Goal: Transaction & Acquisition: Purchase product/service

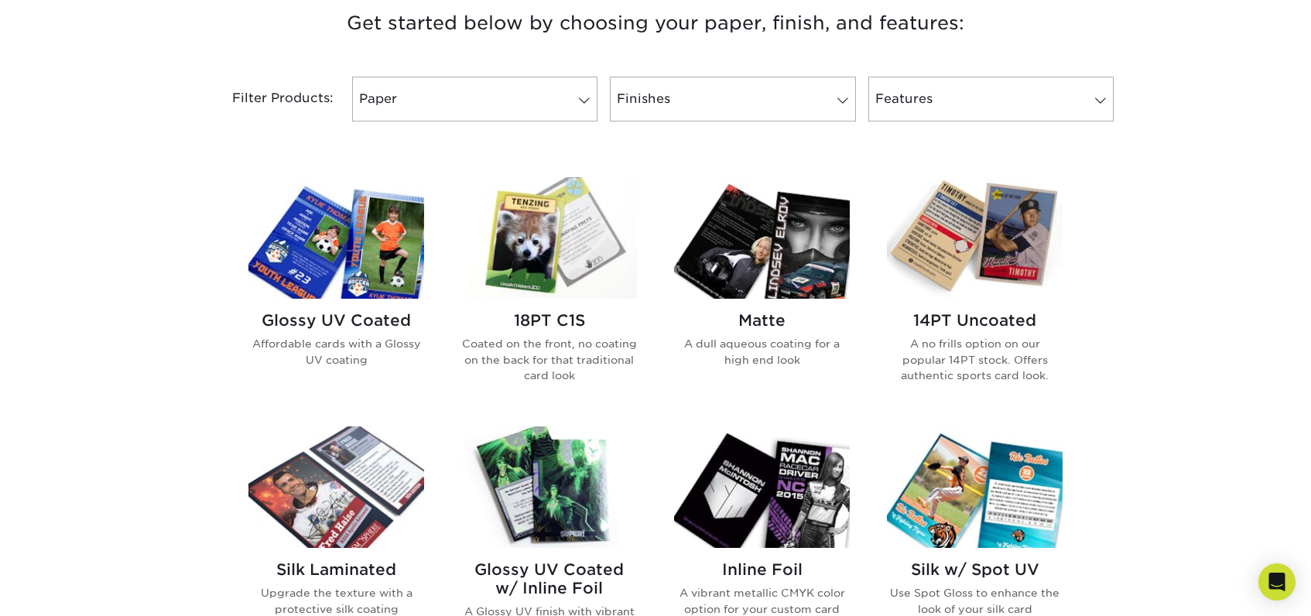
scroll to position [542, 0]
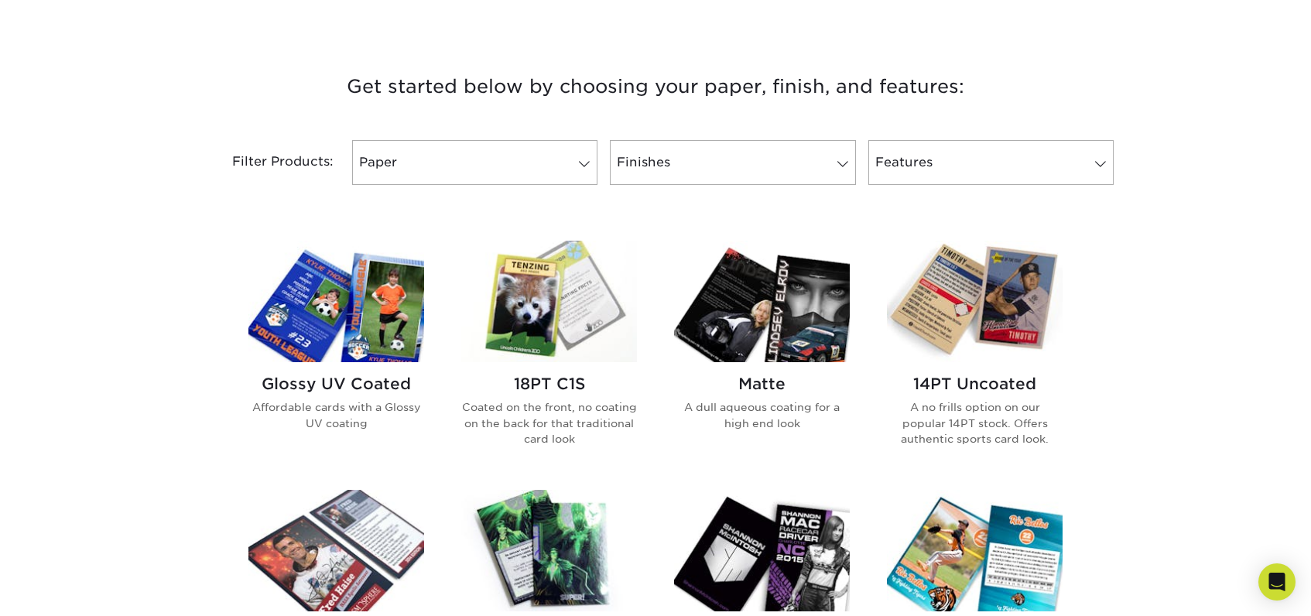
click at [336, 322] on img at bounding box center [336, 302] width 176 height 122
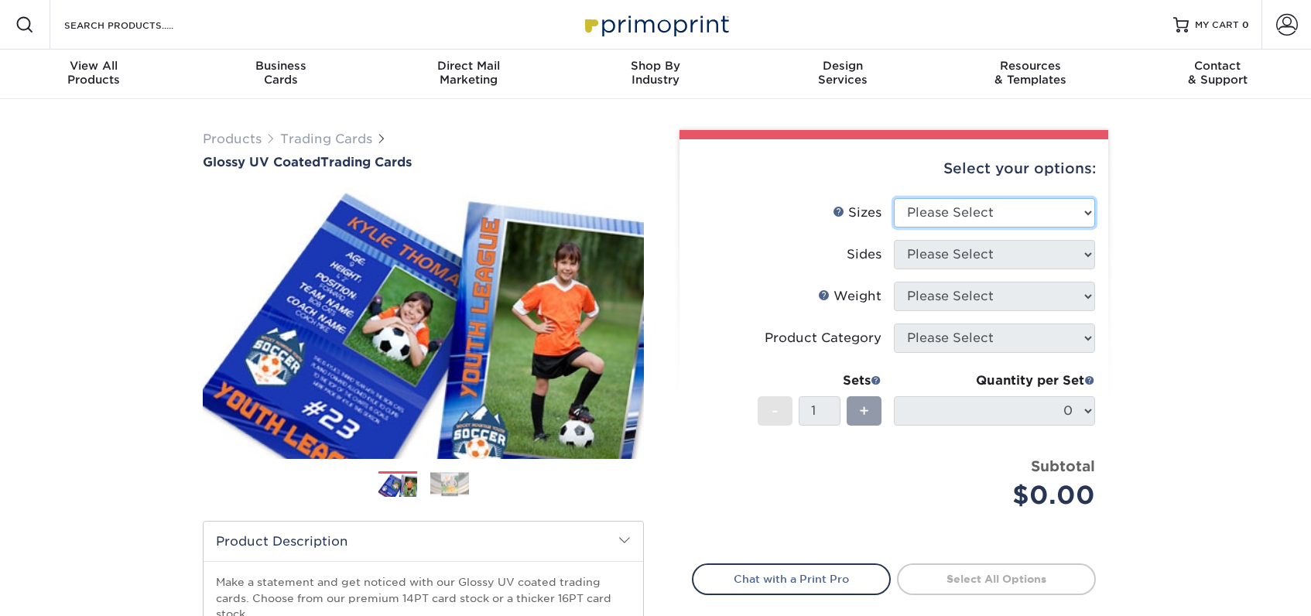
click at [965, 217] on select "Please Select 2.5" x 3.5"" at bounding box center [994, 212] width 201 height 29
select select "2.50x3.50"
click at [894, 198] on select "Please Select 2.5" x 3.5"" at bounding box center [994, 212] width 201 height 29
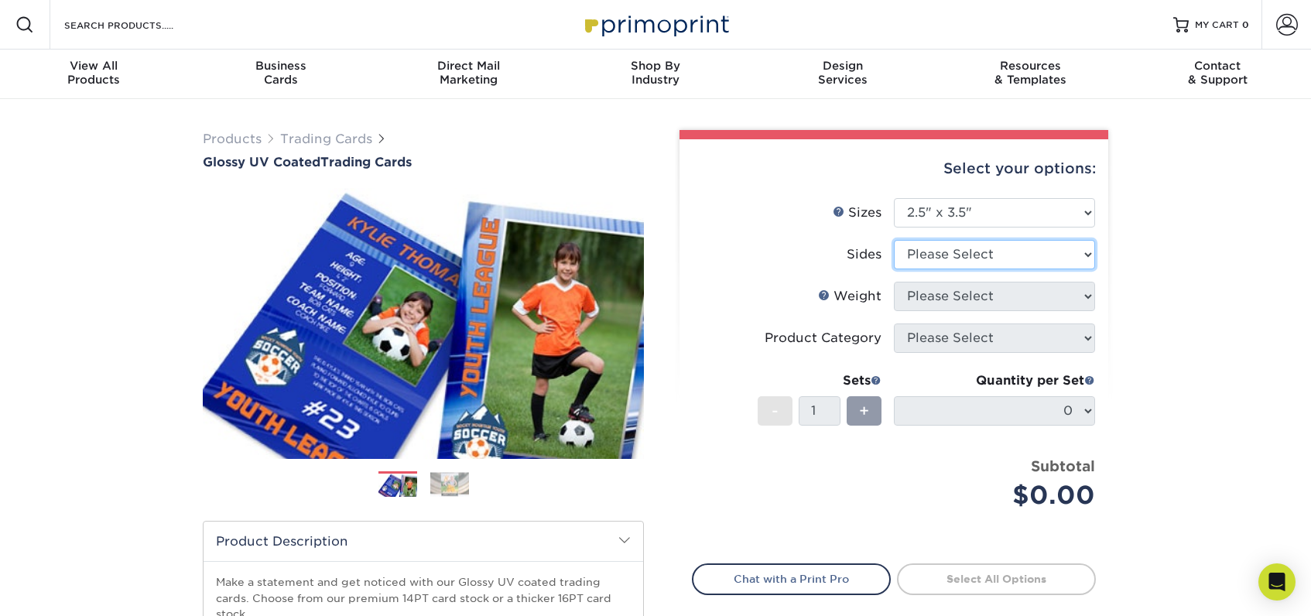
click at [964, 249] on select "Please Select Print Both Sides Print Front Only" at bounding box center [994, 254] width 201 height 29
select select "13abbda7-1d64-4f25-8bb2-c179b224825d"
click at [894, 240] on select "Please Select Print Both Sides Print Front Only" at bounding box center [994, 254] width 201 height 29
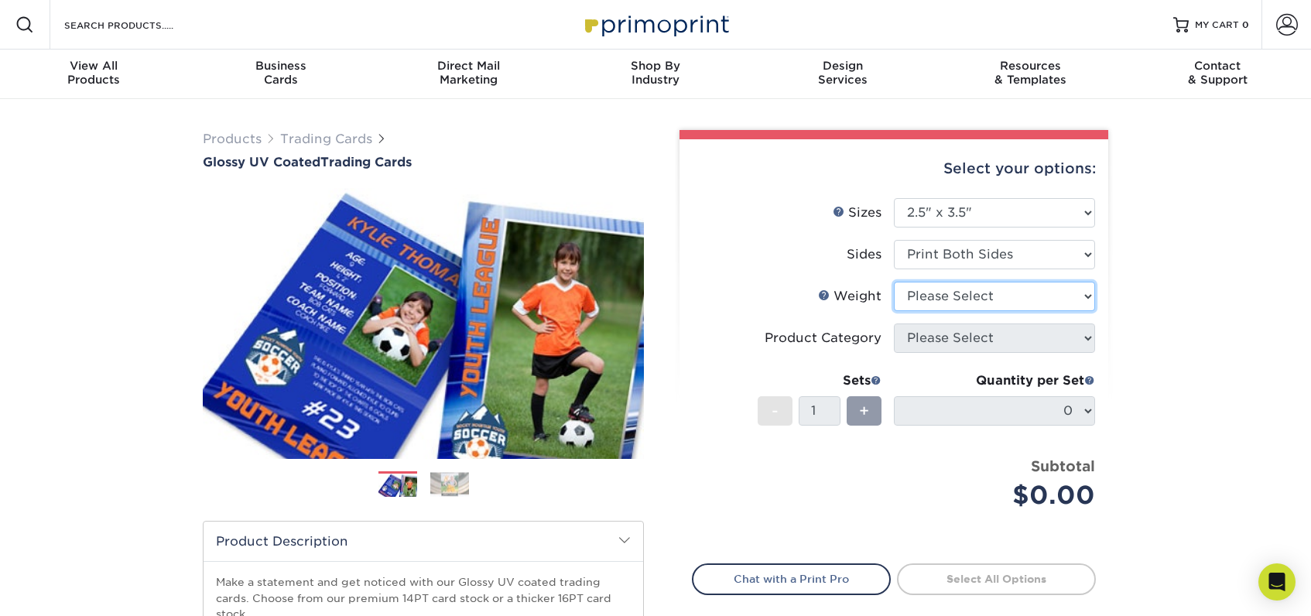
click at [964, 300] on select "Please Select 16PT 14PT 18PT C1S" at bounding box center [994, 296] width 201 height 29
select select "16PT"
click at [894, 282] on select "Please Select 16PT 14PT 18PT C1S" at bounding box center [994, 296] width 201 height 29
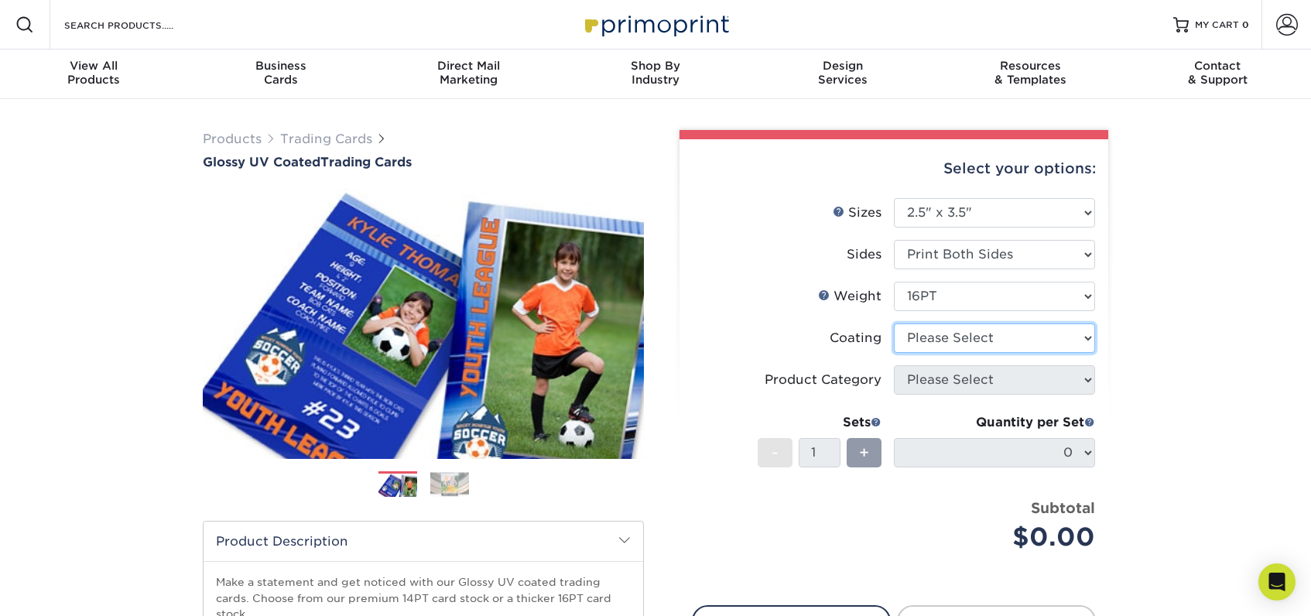
click at [957, 339] on select at bounding box center [994, 338] width 201 height 29
select select "ae367451-b2b8-45df-a344-0f05b6a12993"
click at [894, 324] on select at bounding box center [994, 338] width 201 height 29
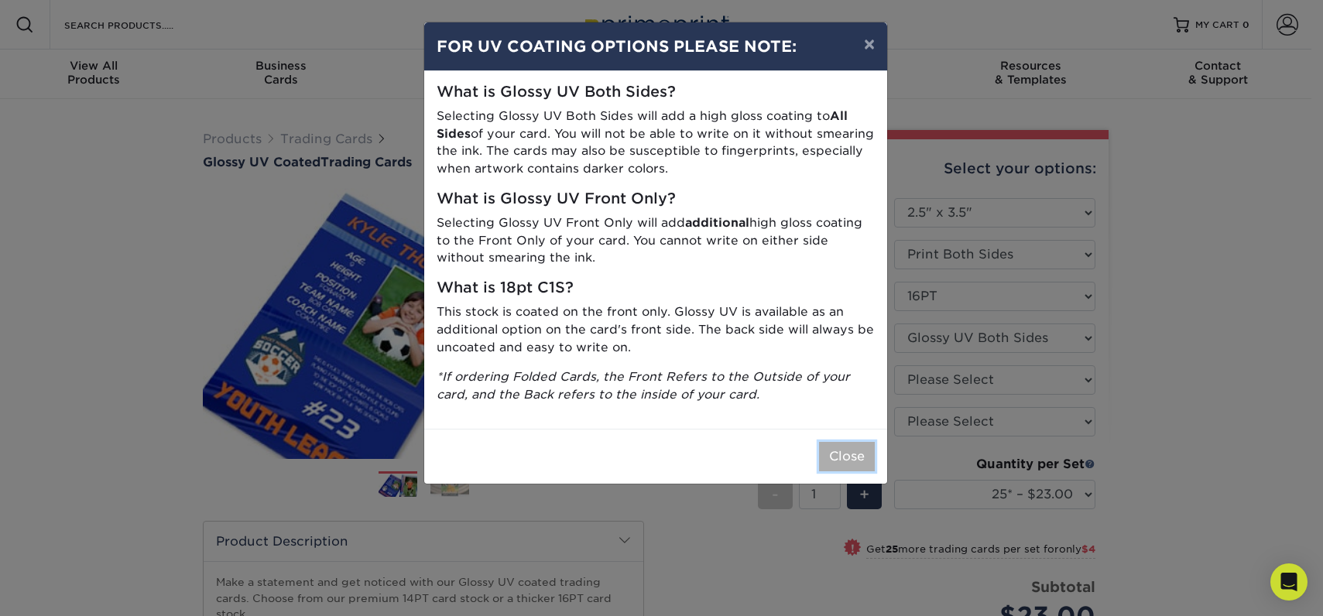
click at [846, 454] on button "Close" at bounding box center [847, 456] width 56 height 29
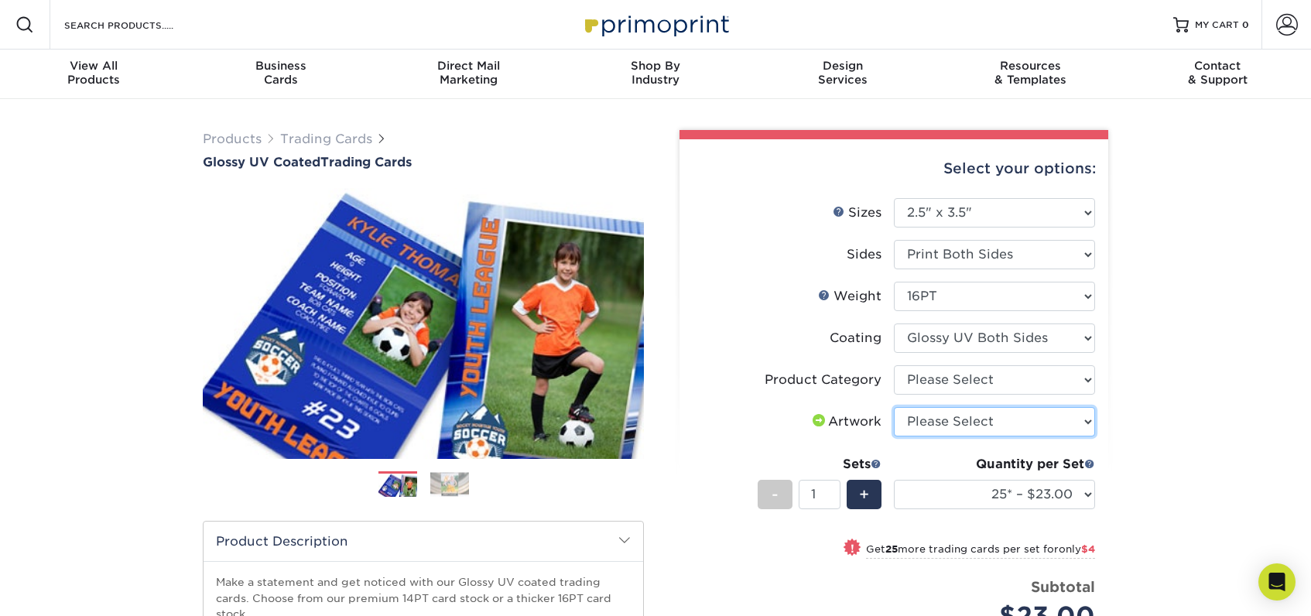
click at [1006, 426] on select "Please Select I will upload files I need a design - $100" at bounding box center [994, 421] width 201 height 29
click at [1009, 383] on select "Please Select Trading Cards" at bounding box center [994, 379] width 201 height 29
select select "c2f9bce9-36c2-409d-b101-c29d9d031e18"
click at [894, 365] on select "Please Select Trading Cards" at bounding box center [994, 379] width 201 height 29
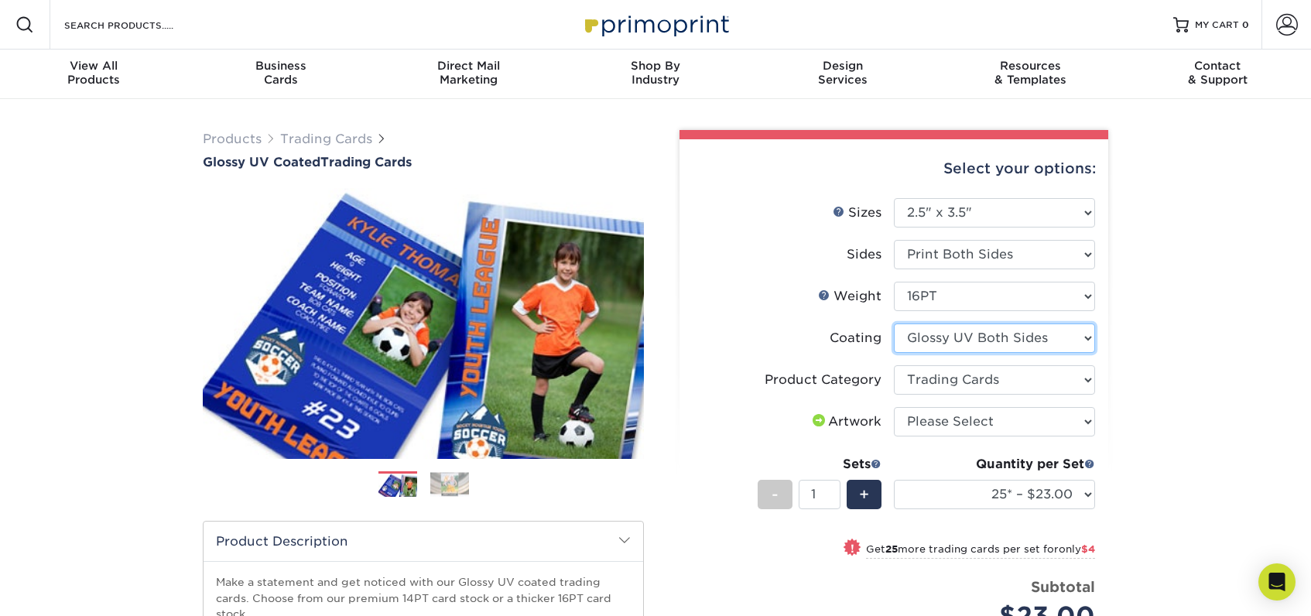
click at [1010, 334] on select at bounding box center [994, 338] width 201 height 29
select select "1e8116af-acfc-44b1-83dc-8181aa338834"
click at [894, 324] on select at bounding box center [994, 338] width 201 height 29
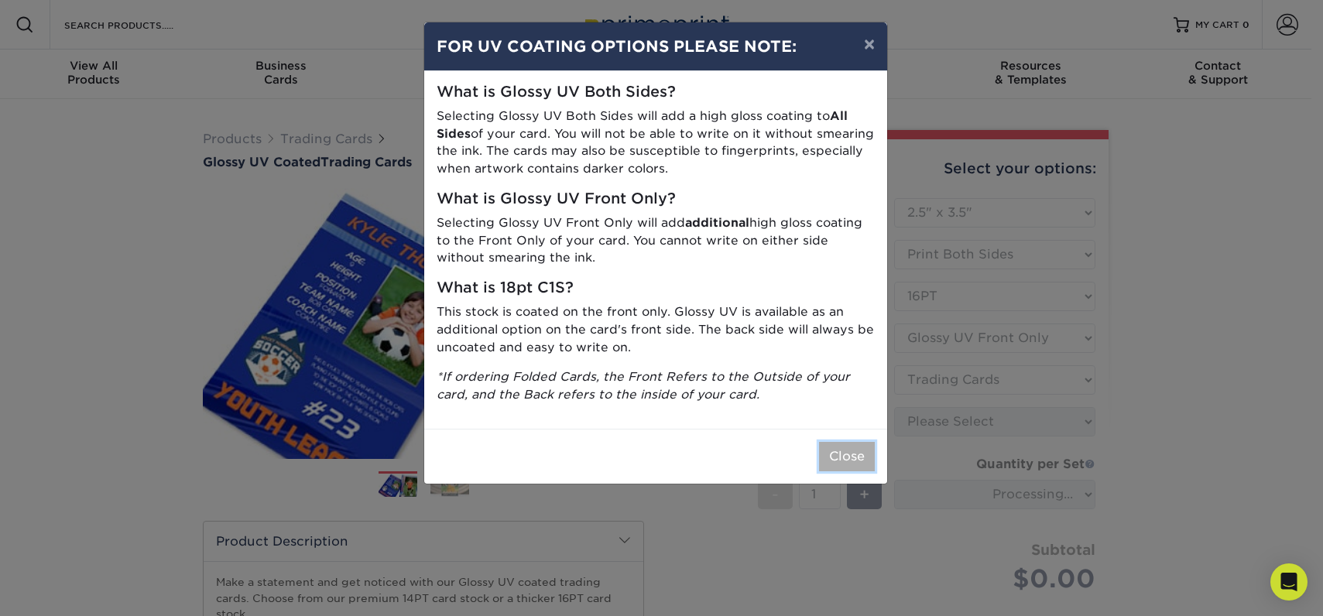
click at [835, 453] on button "Close" at bounding box center [847, 456] width 56 height 29
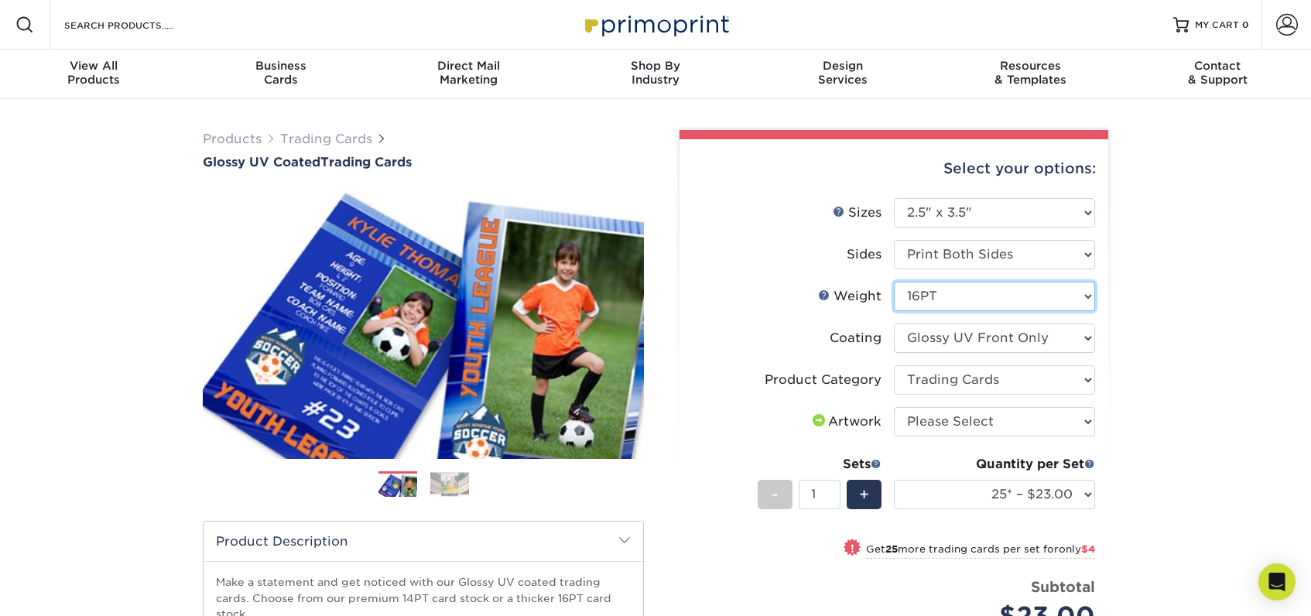
click at [1016, 289] on select "Please Select 16PT 14PT 18PT C1S" at bounding box center [994, 296] width 201 height 29
select select "18PTC1S"
click at [894, 282] on select "Please Select 16PT 14PT 18PT C1S" at bounding box center [994, 296] width 201 height 29
select select "-1"
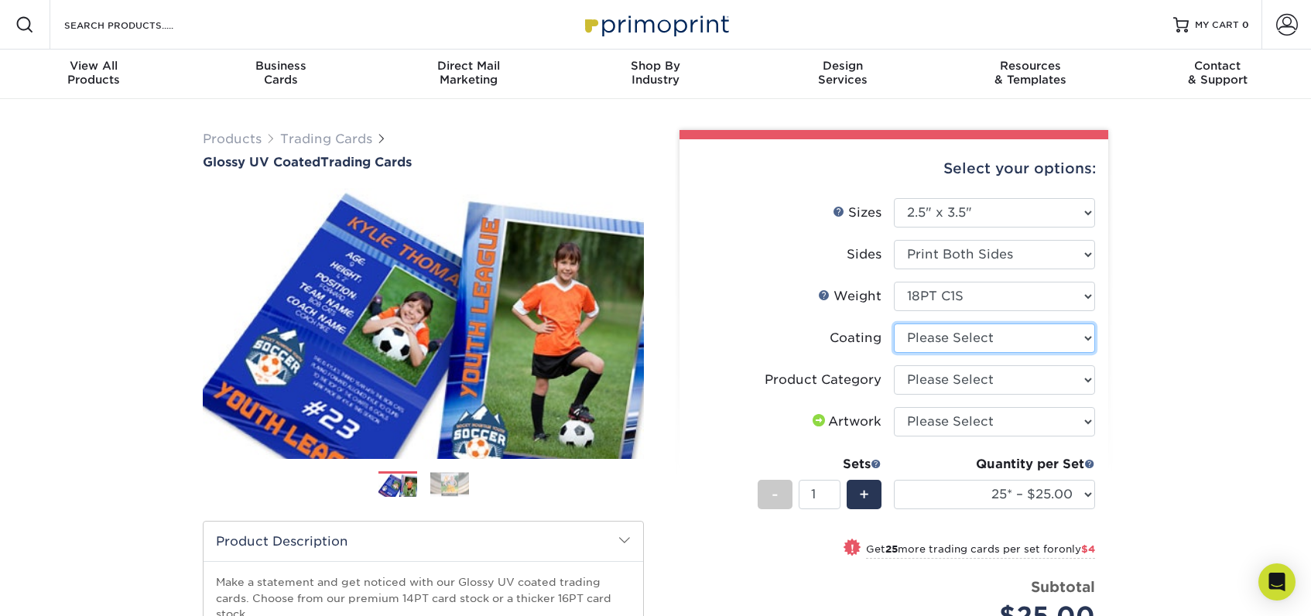
click at [1038, 342] on select at bounding box center [994, 338] width 201 height 29
select select "1e8116af-acfc-44b1-83dc-8181aa338834"
click at [894, 324] on select at bounding box center [994, 338] width 201 height 29
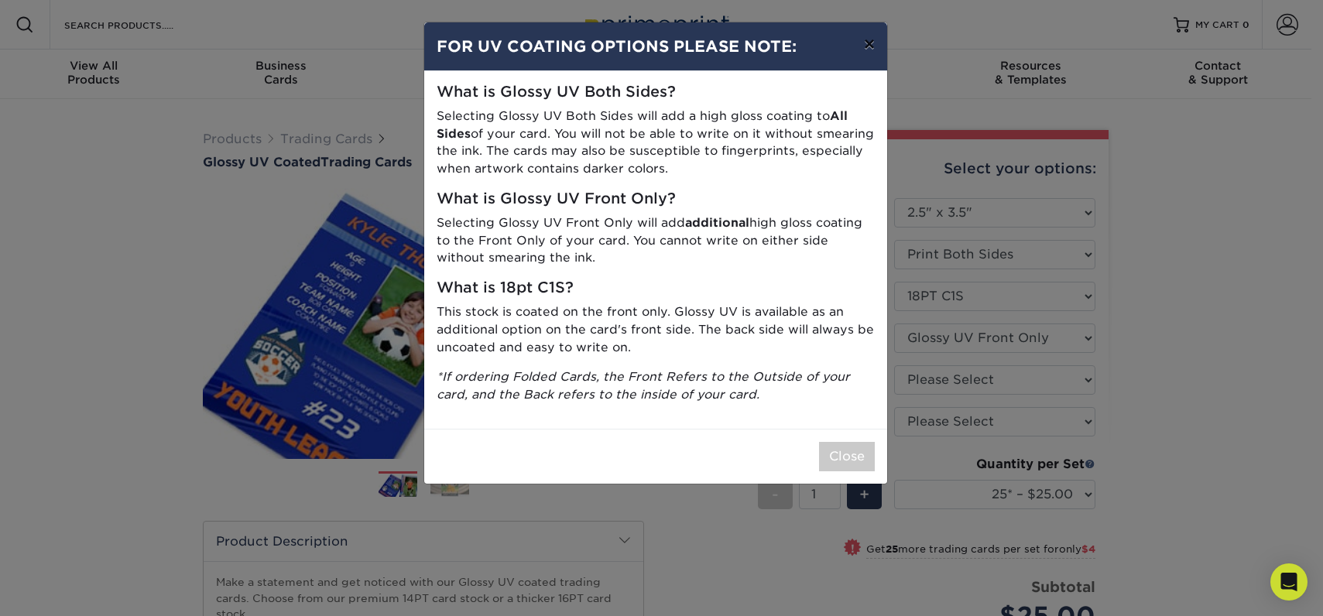
click at [867, 46] on button "×" at bounding box center [869, 43] width 36 height 43
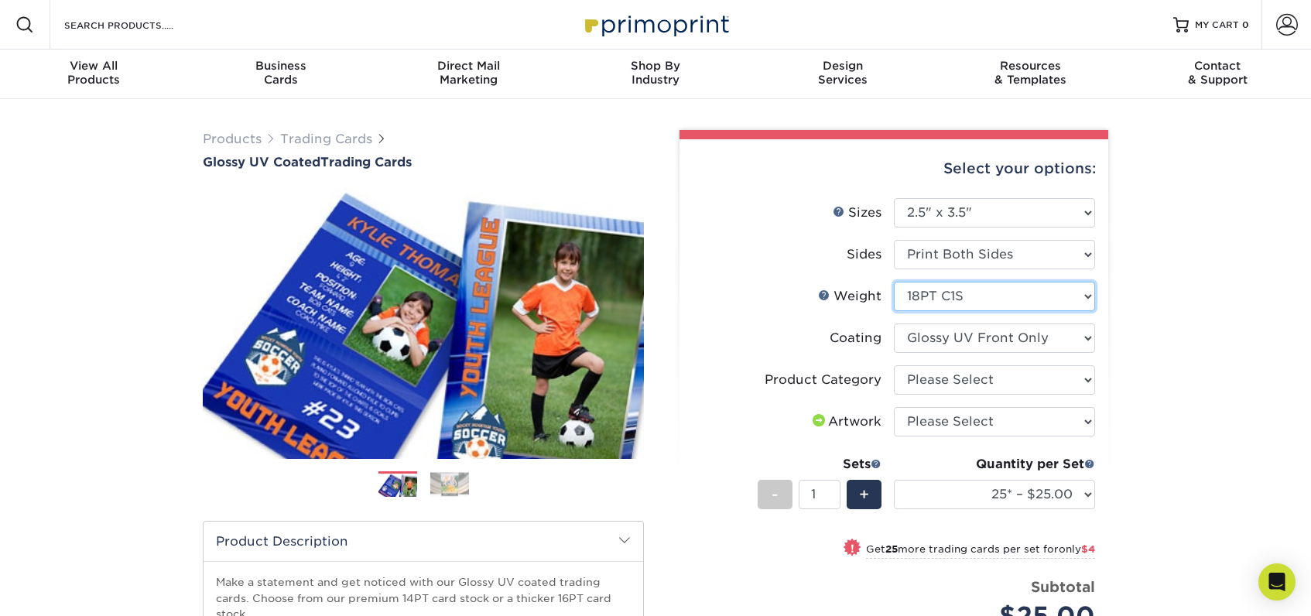
click at [944, 307] on select "Please Select 16PT 14PT 18PT C1S" at bounding box center [994, 296] width 201 height 29
select select "14PT"
click at [894, 282] on select "Please Select 16PT 14PT 18PT C1S" at bounding box center [994, 296] width 201 height 29
select select
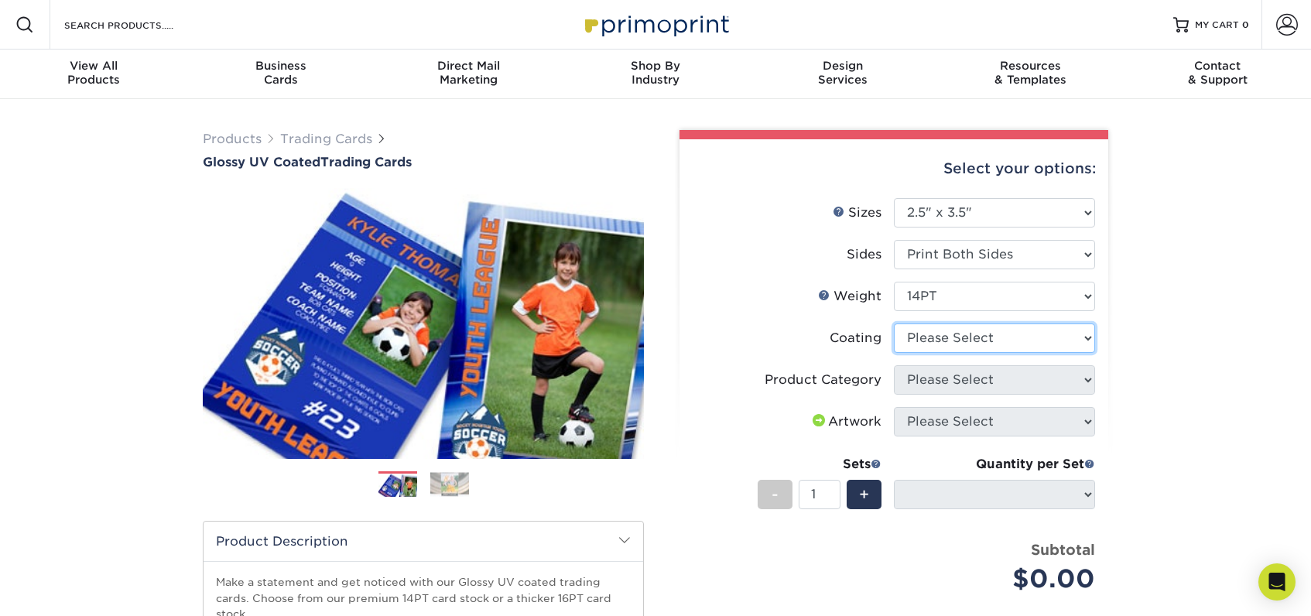
click at [937, 339] on select at bounding box center [994, 338] width 201 height 29
select select "1e8116af-acfc-44b1-83dc-8181aa338834"
click at [894, 324] on select at bounding box center [994, 338] width 201 height 29
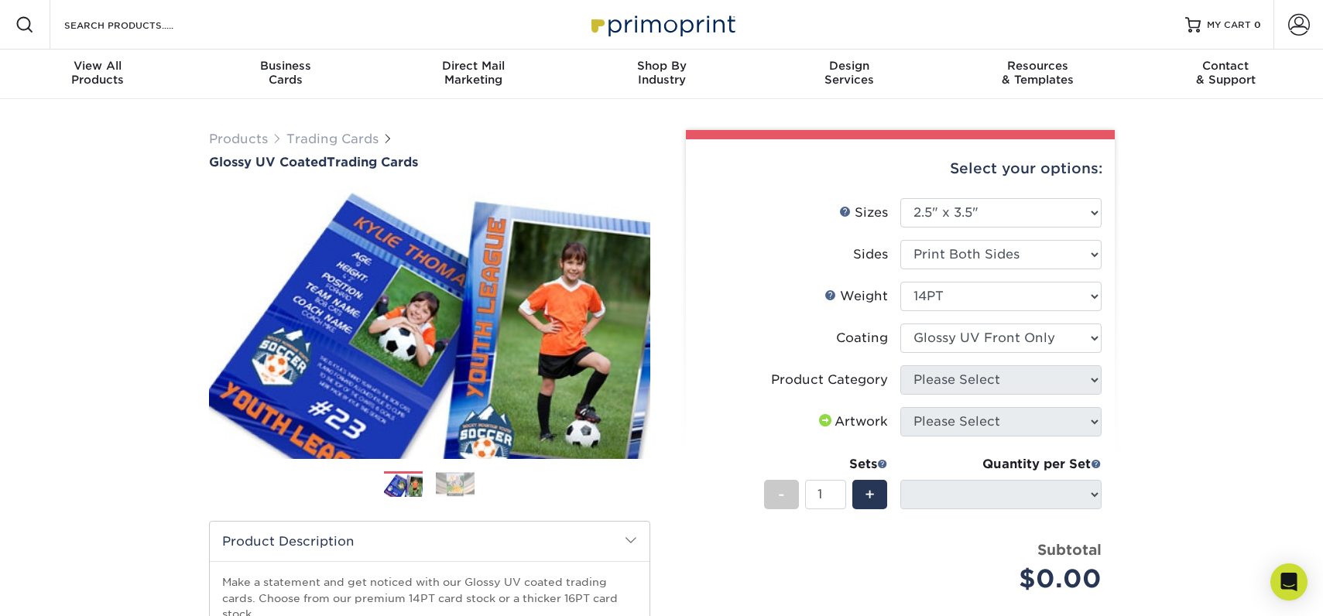
select select "-1"
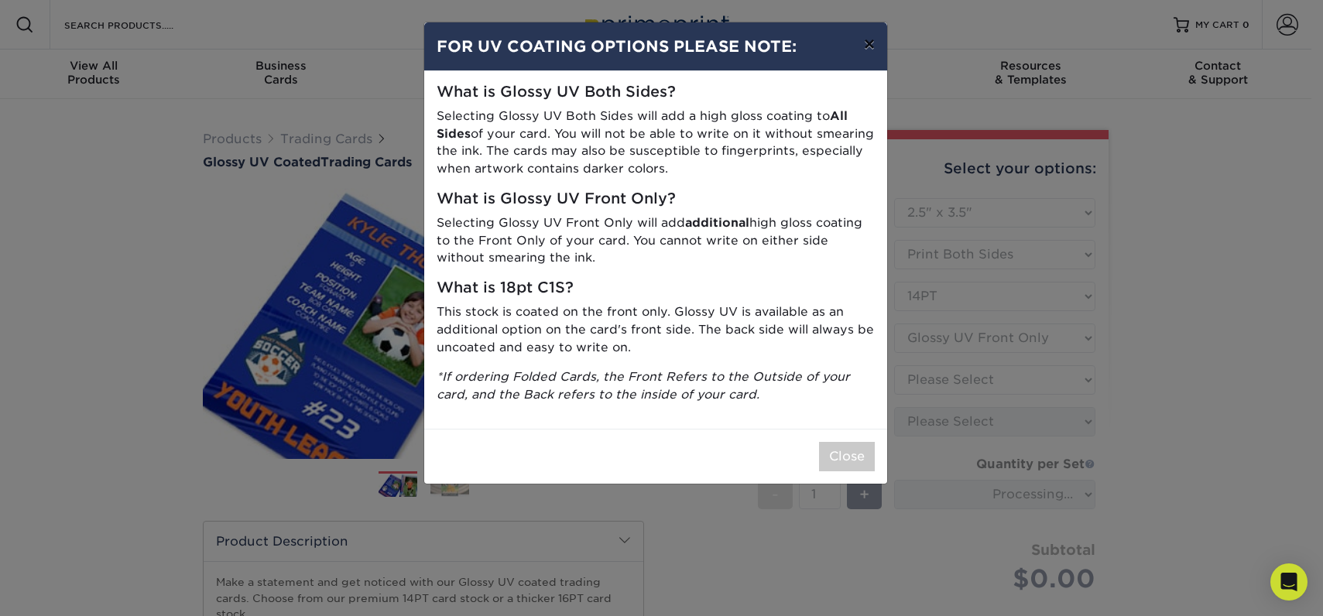
click at [867, 40] on button "×" at bounding box center [869, 43] width 36 height 43
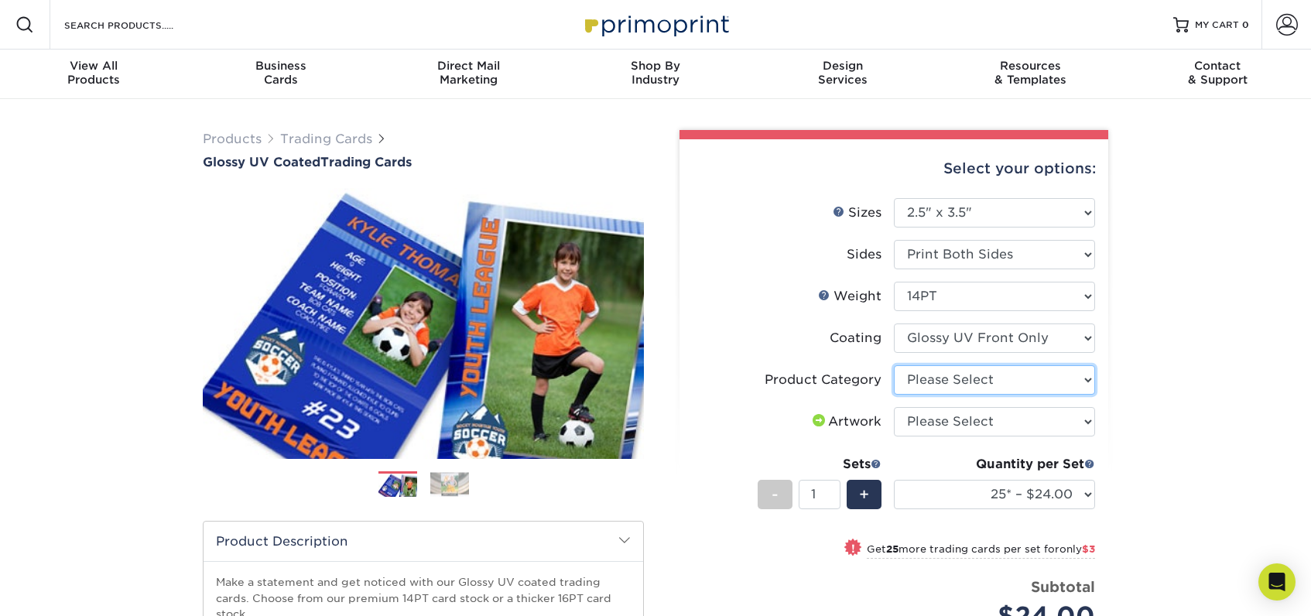
click at [1008, 385] on select "Please Select Trading Cards" at bounding box center [994, 379] width 201 height 29
select select "c2f9bce9-36c2-409d-b101-c29d9d031e18"
click at [894, 365] on select "Please Select Trading Cards" at bounding box center [994, 379] width 201 height 29
click at [992, 424] on select "Please Select I will upload files I need a design - $100" at bounding box center [994, 421] width 201 height 29
select select "upload"
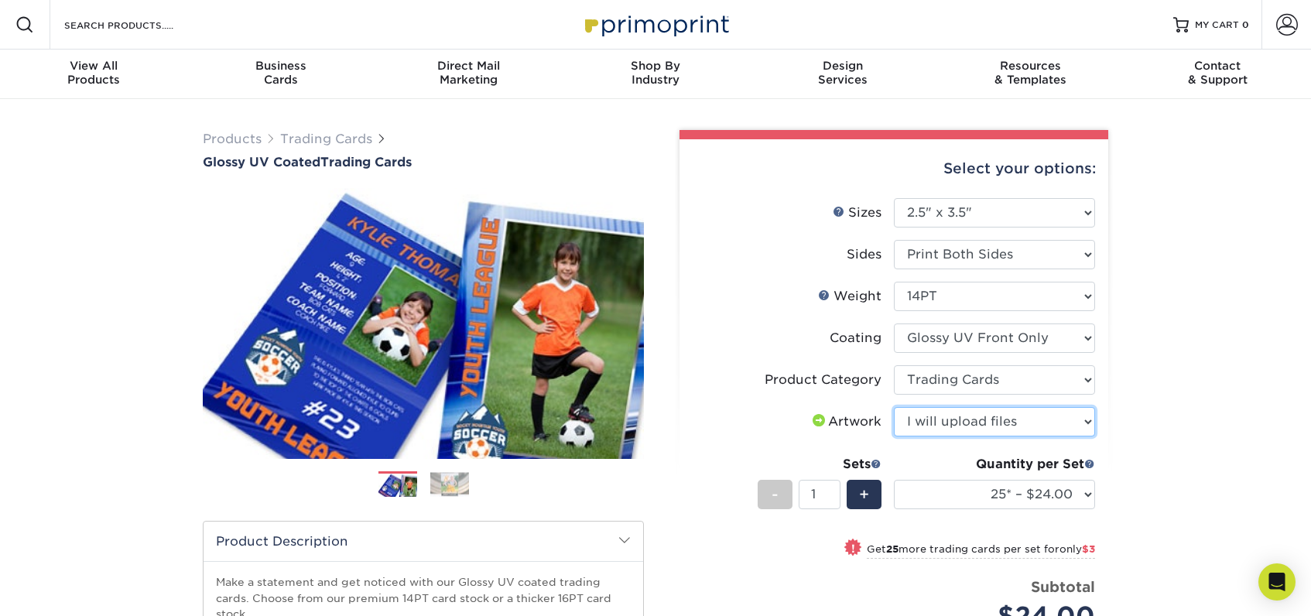
click at [894, 407] on select "Please Select I will upload files I need a design - $100" at bounding box center [994, 421] width 201 height 29
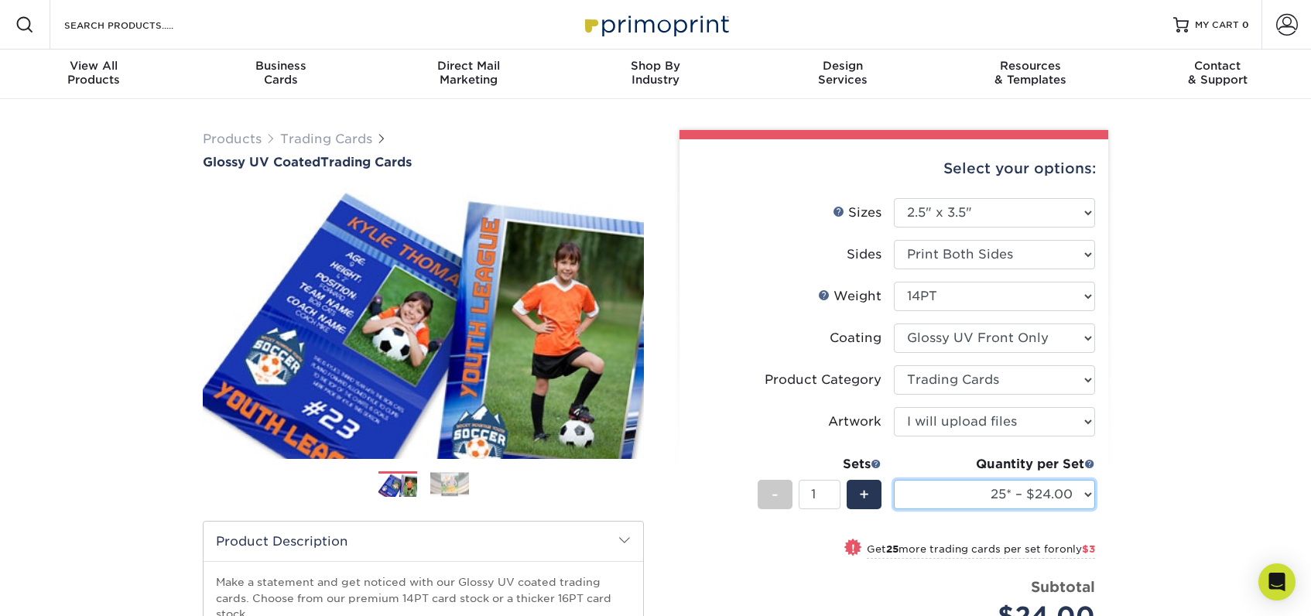
click at [1070, 485] on select "25* – $24.00 50* – $27.00 75* – $34.00 100* – $37.00 250* – $48.00 500 – $59.00…" at bounding box center [994, 494] width 201 height 29
click at [1247, 356] on div "Products Trading Cards Glossy UV Coated Trading Cards Previous Next /" at bounding box center [655, 512] width 1311 height 827
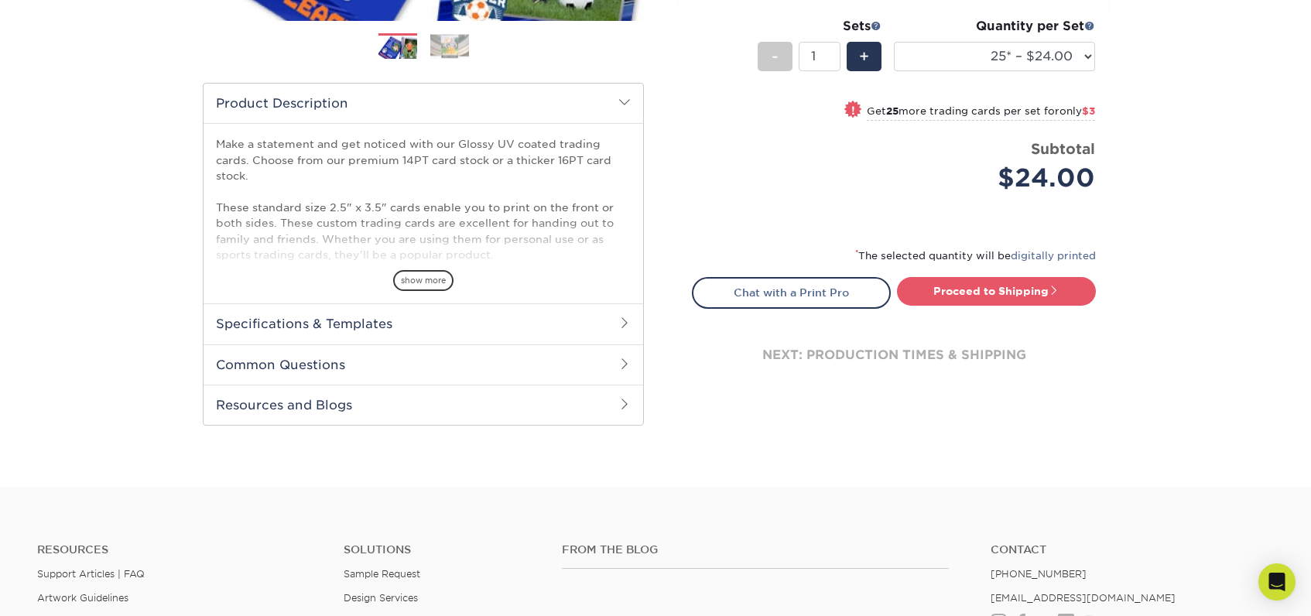
scroll to position [464, 0]
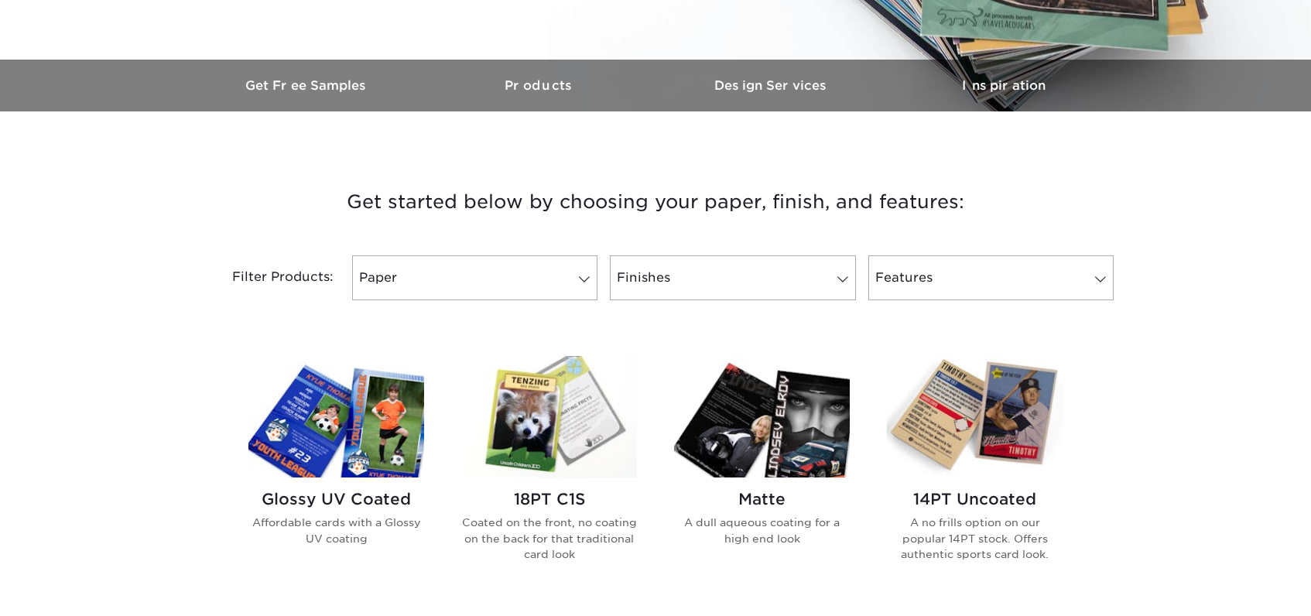
scroll to position [542, 0]
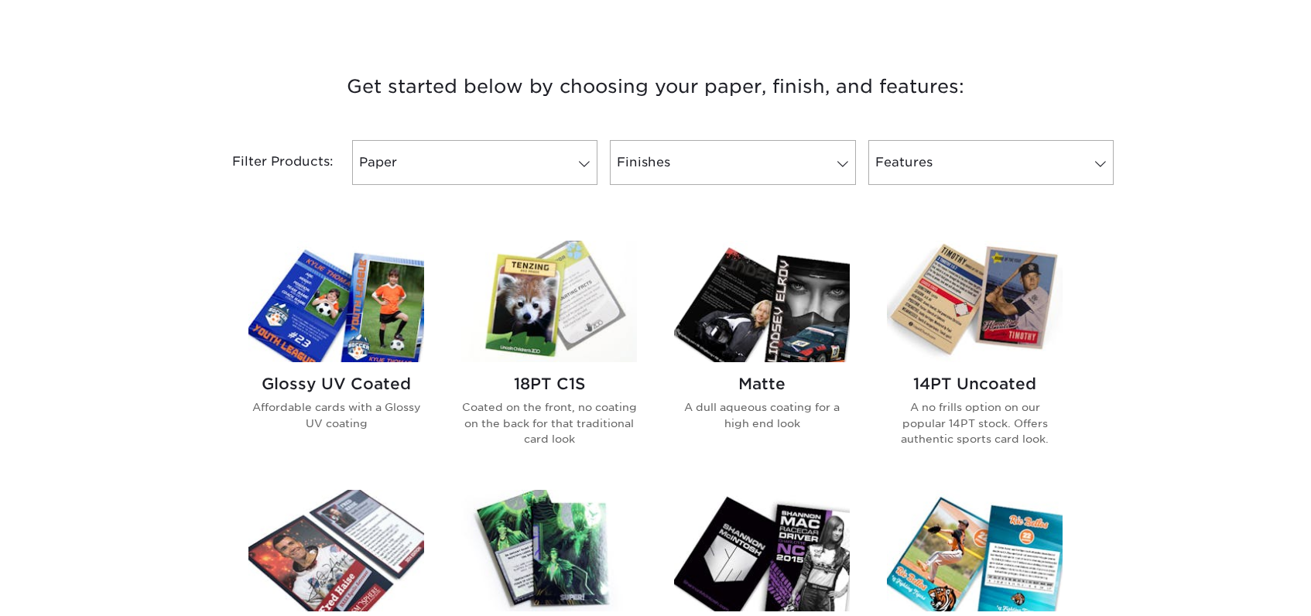
click at [544, 317] on img at bounding box center [549, 302] width 176 height 122
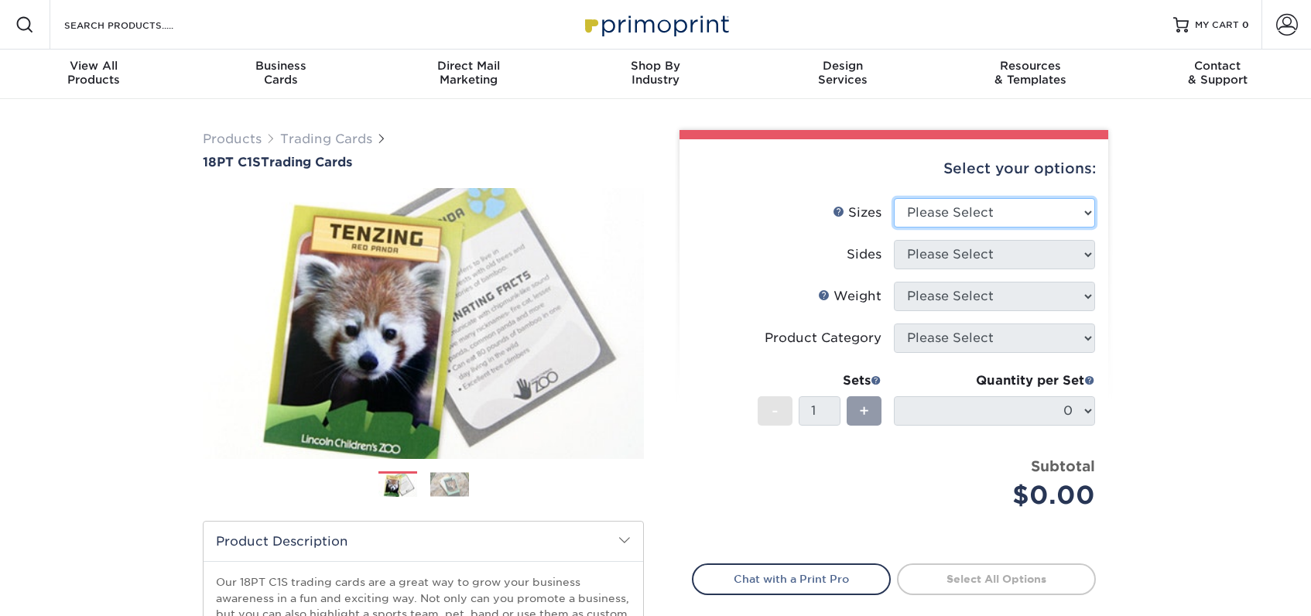
click at [985, 218] on select "Please Select 2.5" x 3.5"" at bounding box center [994, 212] width 201 height 29
select select "2.50x3.50"
click at [894, 198] on select "Please Select 2.5" x 3.5"" at bounding box center [994, 212] width 201 height 29
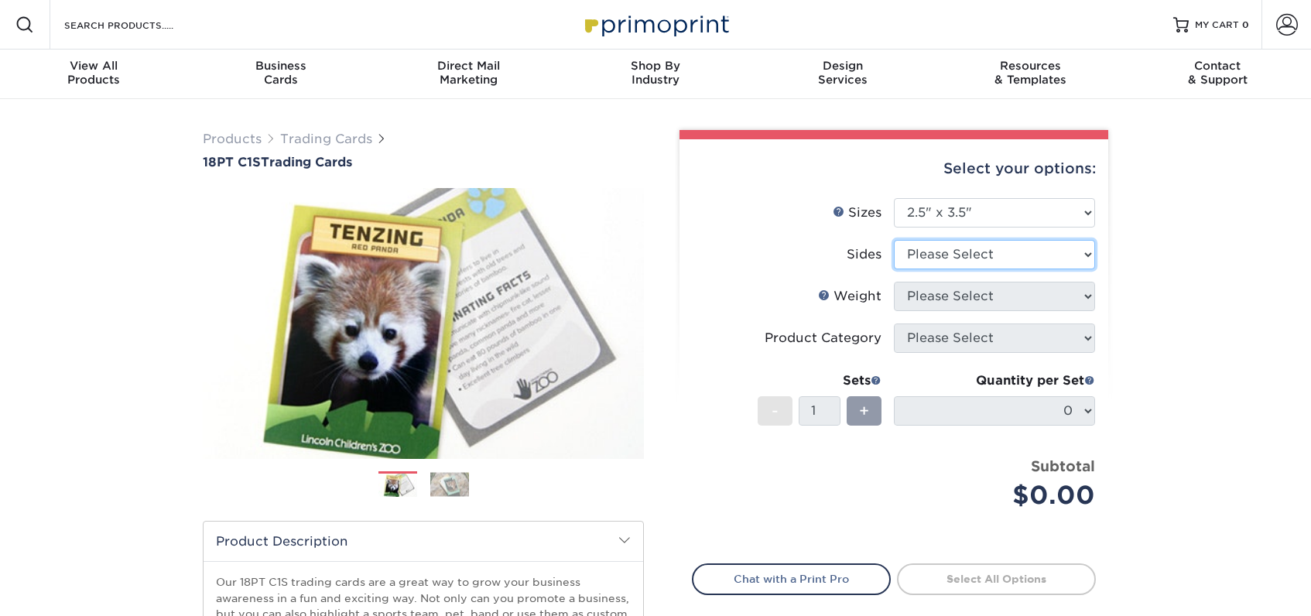
click at [973, 256] on select "Please Select Print Both Sides Print Front Only" at bounding box center [994, 254] width 201 height 29
select select "13abbda7-1d64-4f25-8bb2-c179b224825d"
click at [894, 240] on select "Please Select Print Both Sides Print Front Only" at bounding box center [994, 254] width 201 height 29
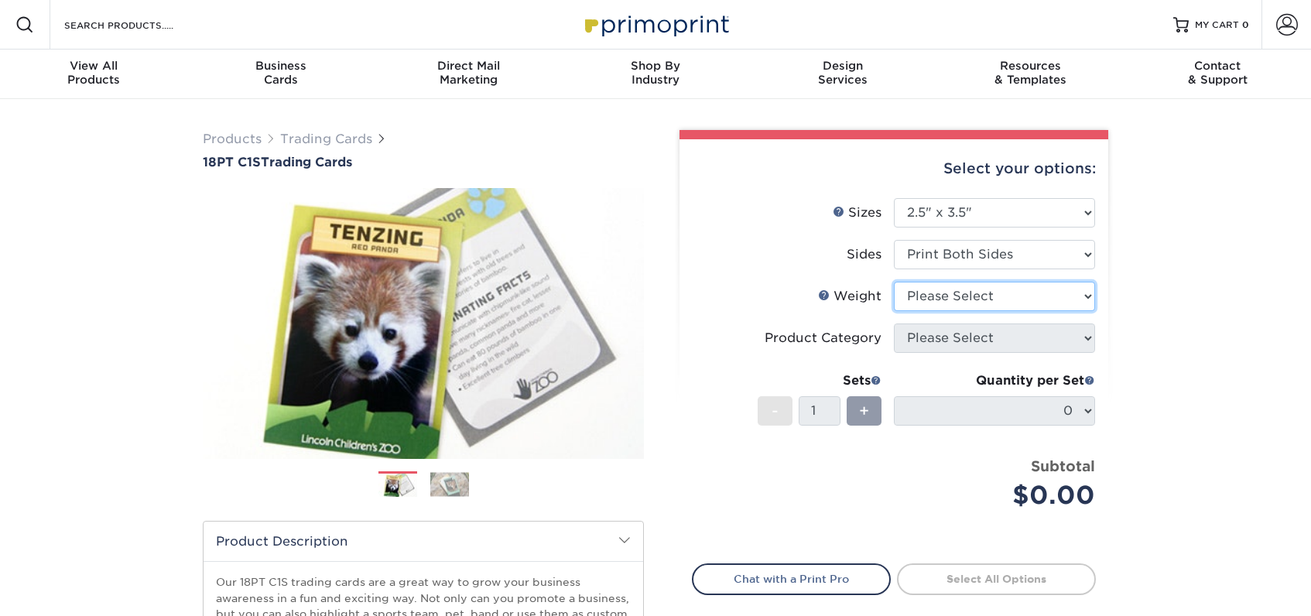
click at [978, 299] on select "Please Select 18PT C1S" at bounding box center [994, 296] width 201 height 29
select select "18PTC1S"
click at [894, 282] on select "Please Select 18PT C1S" at bounding box center [994, 296] width 201 height 29
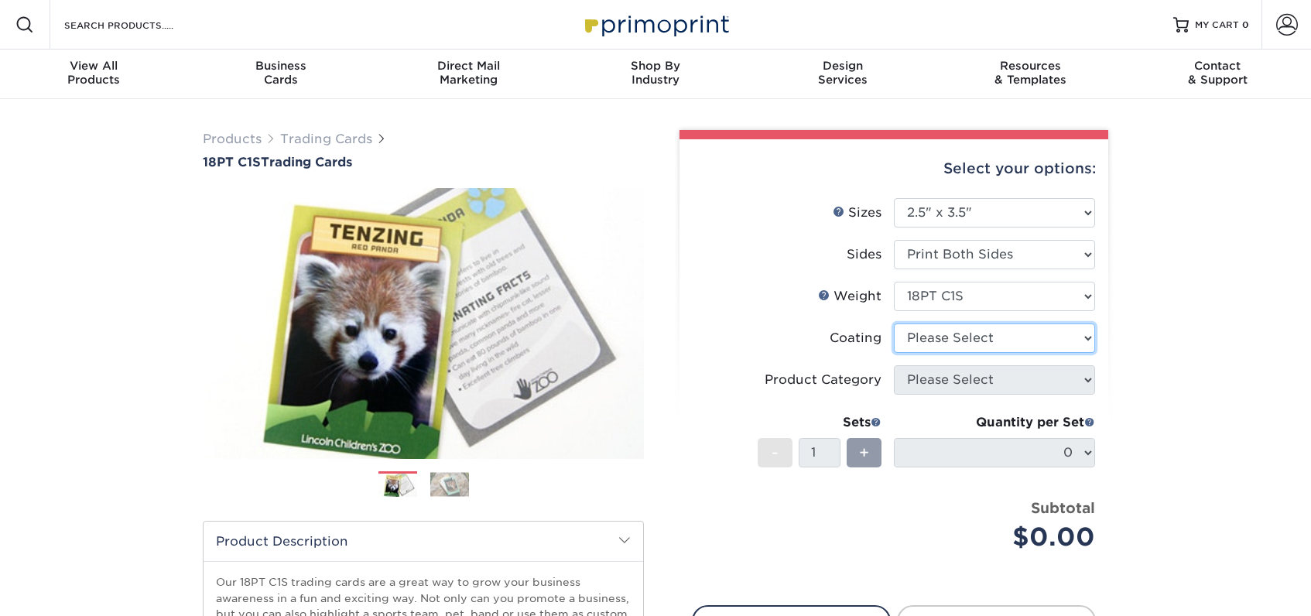
click at [962, 337] on select at bounding box center [994, 338] width 201 height 29
select select "3e7618de-abca-4bda-9f97-8b9129e913d8"
click at [894, 324] on select at bounding box center [994, 338] width 201 height 29
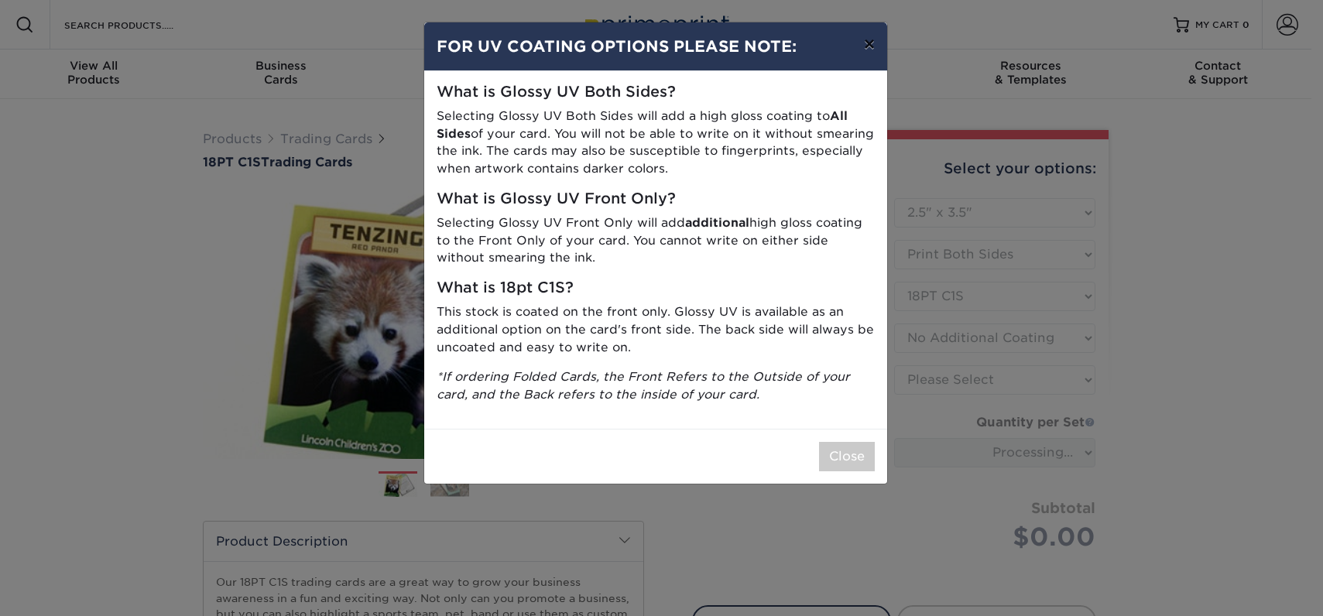
click at [872, 38] on button "×" at bounding box center [869, 43] width 36 height 43
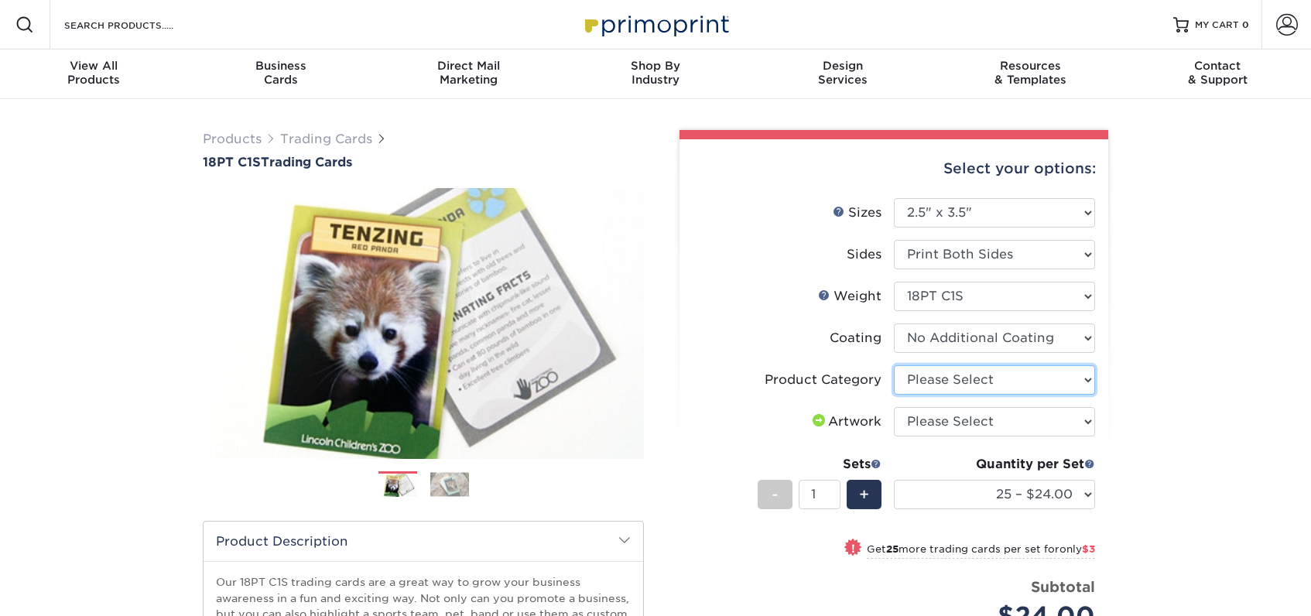
click at [1005, 377] on select "Please Select Trading Cards" at bounding box center [994, 379] width 201 height 29
select select "c2f9bce9-36c2-409d-b101-c29d9d031e18"
click at [894, 365] on select "Please Select Trading Cards" at bounding box center [994, 379] width 201 height 29
click at [985, 429] on select "Please Select I will upload files I need a design - $100" at bounding box center [994, 421] width 201 height 29
select select "upload"
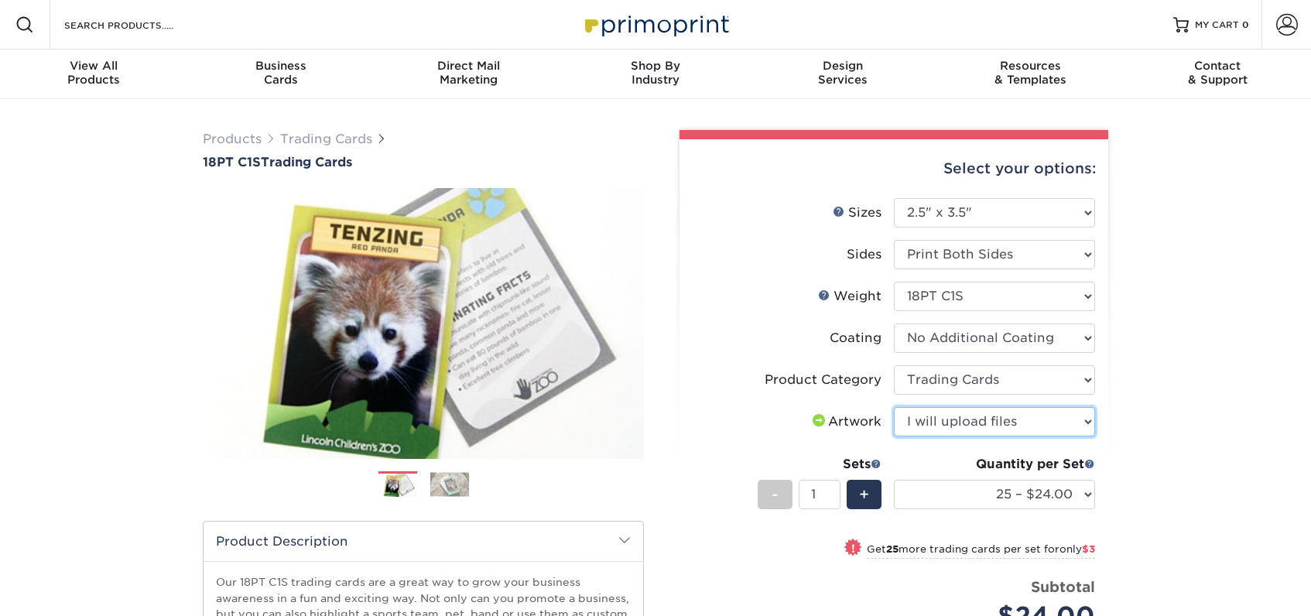
click at [894, 407] on select "Please Select I will upload files I need a design - $100" at bounding box center [994, 421] width 201 height 29
click at [1000, 512] on div "Quantity per Set 25 – $24.00 50 – $27.00 75 – $35.00 100 – $39.00 250 – $45.00 …" at bounding box center [994, 491] width 201 height 72
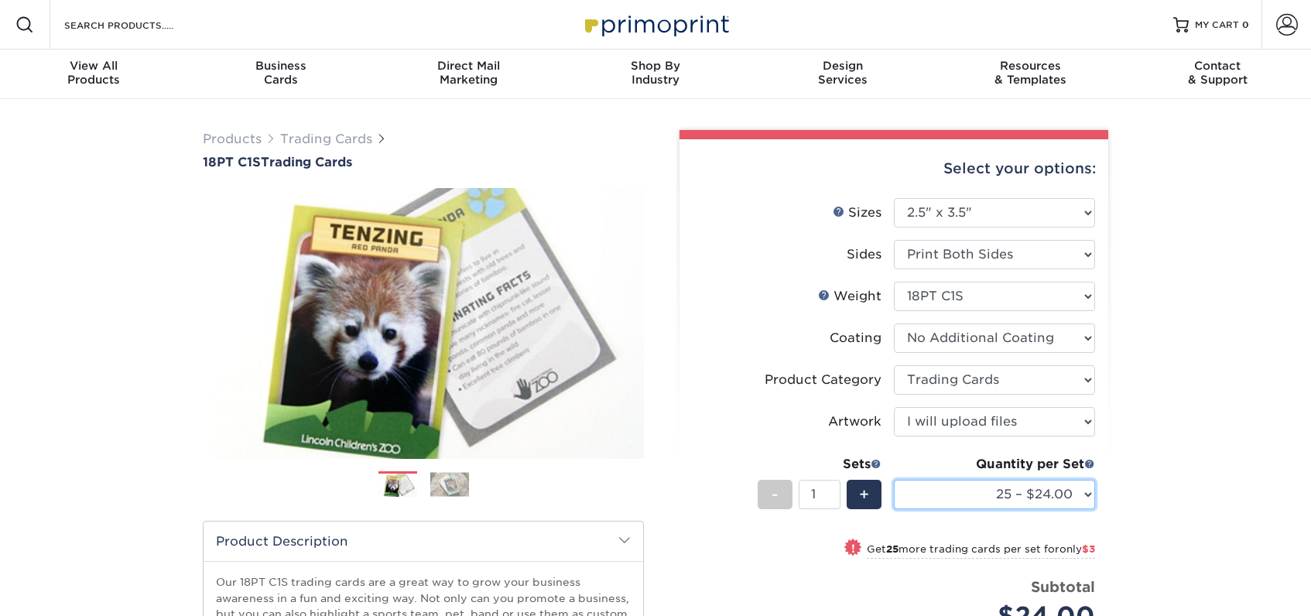
click at [1000, 495] on select "25 – $24.00 50 – $27.00 75 – $35.00 100 – $39.00 250 – $45.00 500 – $55.00 1000…" at bounding box center [994, 494] width 201 height 29
click at [1154, 373] on div "Products Trading Cards 18PT C1S Trading Cards Previous Next show more" at bounding box center [655, 504] width 1311 height 810
